Goal: Communication & Community: Answer question/provide support

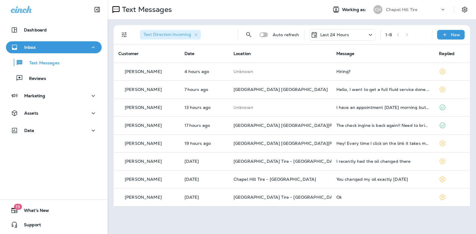
click at [370, 35] on icon at bounding box center [369, 35] width 3 height 2
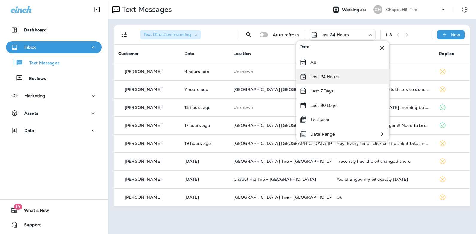
click at [346, 77] on div "Last 24 Hours" at bounding box center [342, 76] width 93 height 14
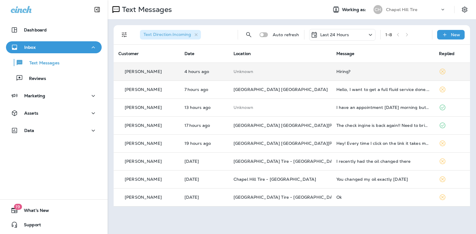
click at [340, 71] on div "Hiring?" at bounding box center [382, 71] width 93 height 5
click at [340, 71] on div at bounding box center [398, 44] width 197 height 79
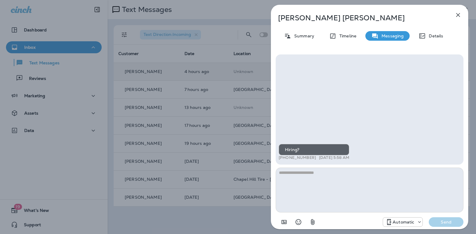
click at [321, 172] on textarea at bounding box center [369, 189] width 188 height 45
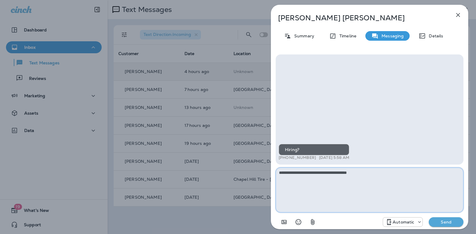
paste textarea "**********"
type textarea "**********"
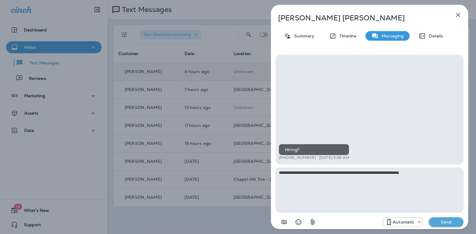
click at [450, 223] on p "Send" at bounding box center [445, 221] width 25 height 5
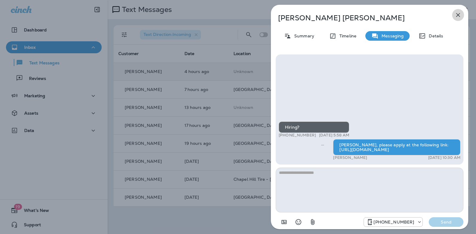
click at [459, 14] on icon "button" at bounding box center [458, 15] width 4 height 4
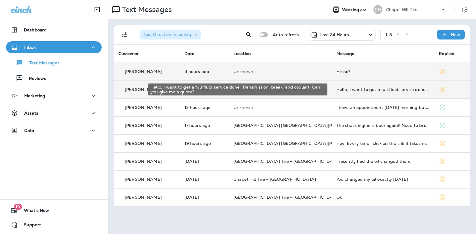
click at [341, 91] on div "Hello, I want to get a full fluid service done. Transmission, break, and coolan…" at bounding box center [382, 89] width 93 height 5
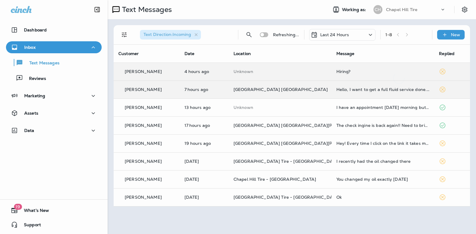
click at [341, 91] on div at bounding box center [398, 117] width 197 height 224
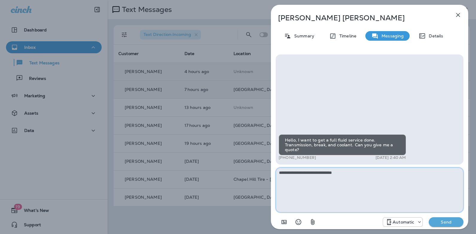
type textarea "**********"
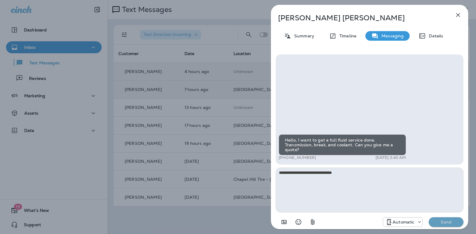
click at [445, 221] on p "Send" at bounding box center [445, 221] width 25 height 5
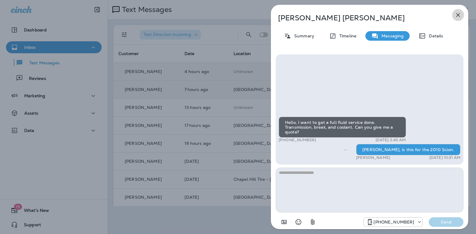
click at [458, 15] on icon "button" at bounding box center [457, 14] width 7 height 7
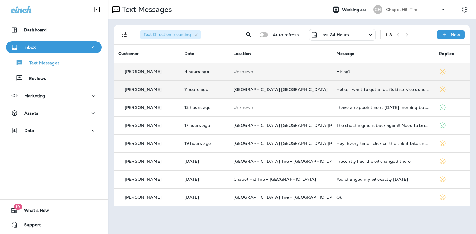
click at [370, 35] on icon at bounding box center [369, 35] width 3 height 2
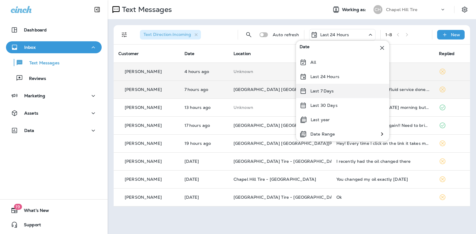
click at [343, 88] on div "Last 7 Days" at bounding box center [342, 91] width 93 height 14
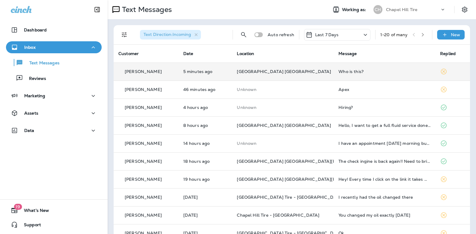
click at [352, 72] on div "Who is this?" at bounding box center [384, 71] width 92 height 5
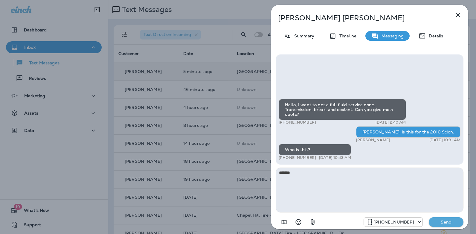
type textarea "*******"
click at [444, 223] on p "Send" at bounding box center [445, 221] width 25 height 5
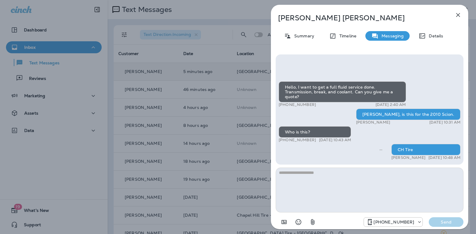
click at [459, 15] on icon "button" at bounding box center [457, 14] width 7 height 7
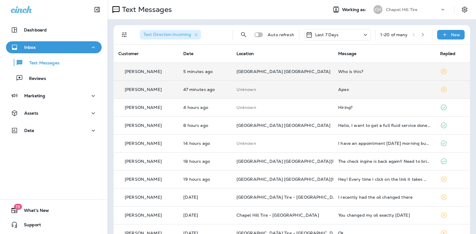
click at [338, 89] on div "Apex" at bounding box center [384, 89] width 92 height 5
click at [336, 89] on div at bounding box center [397, 117] width 197 height 224
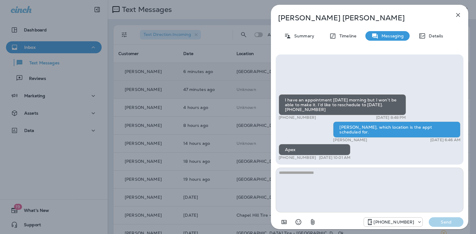
click at [330, 169] on textarea at bounding box center [369, 189] width 188 height 45
type textarea "**********"
click at [442, 221] on p "Send" at bounding box center [445, 221] width 25 height 5
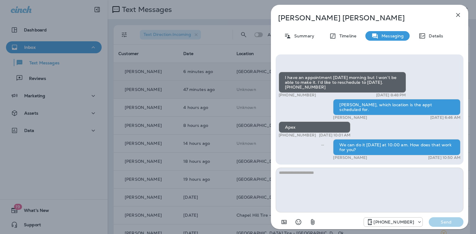
click at [456, 16] on icon "button" at bounding box center [457, 14] width 7 height 7
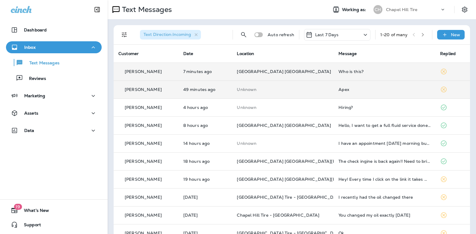
click at [361, 33] on icon at bounding box center [364, 34] width 7 height 7
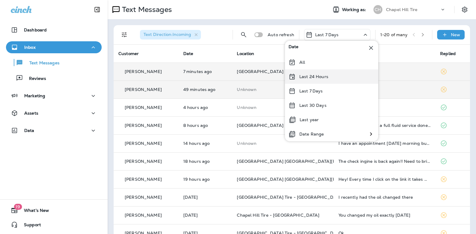
click at [326, 75] on p "Last 24 Hours" at bounding box center [313, 76] width 29 height 5
